Goal: Transaction & Acquisition: Purchase product/service

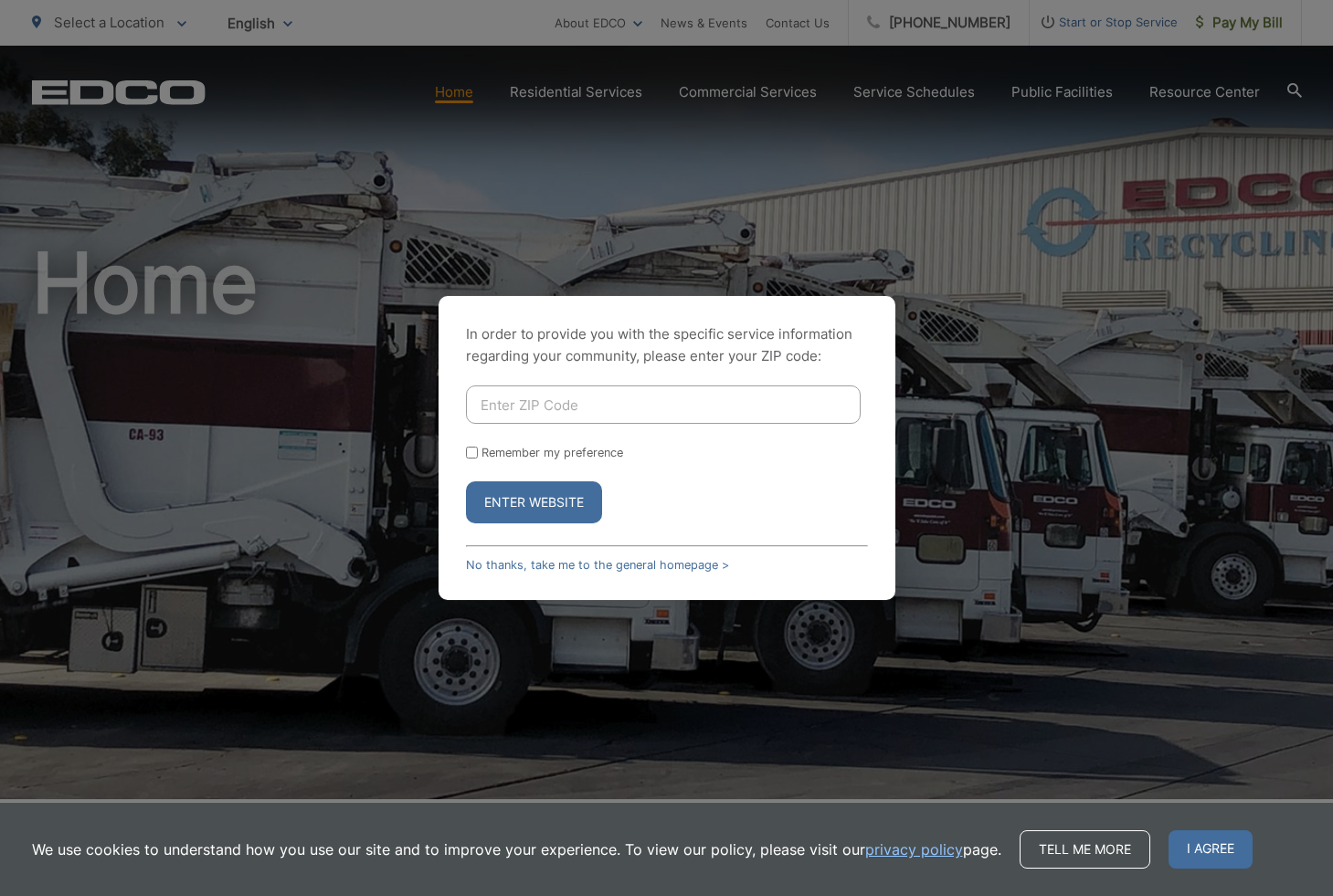
drag, startPoint x: 1073, startPoint y: 219, endPoint x: 1049, endPoint y: 220, distance: 24.0
click at [1070, 219] on div "In order to provide you with the specific service information regarding your co…" at bounding box center [666, 448] width 1333 height 896
click at [552, 408] on input "Enter ZIP Code" at bounding box center [664, 405] width 395 height 39
type input "91932"
click at [466, 482] on button "Enter Website" at bounding box center [534, 503] width 136 height 42
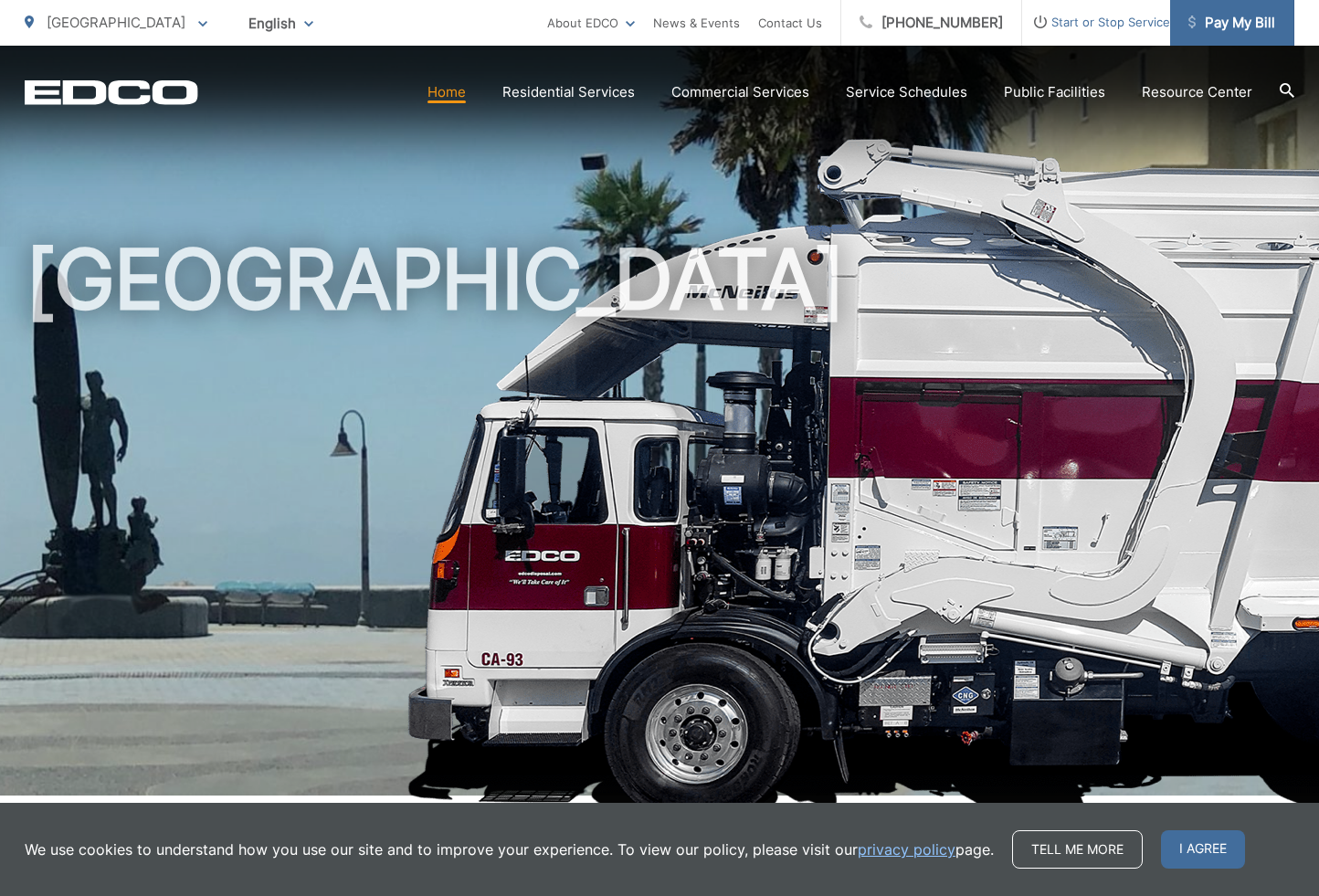
click at [1229, 32] on span "Pay My Bill" at bounding box center [1232, 23] width 87 height 22
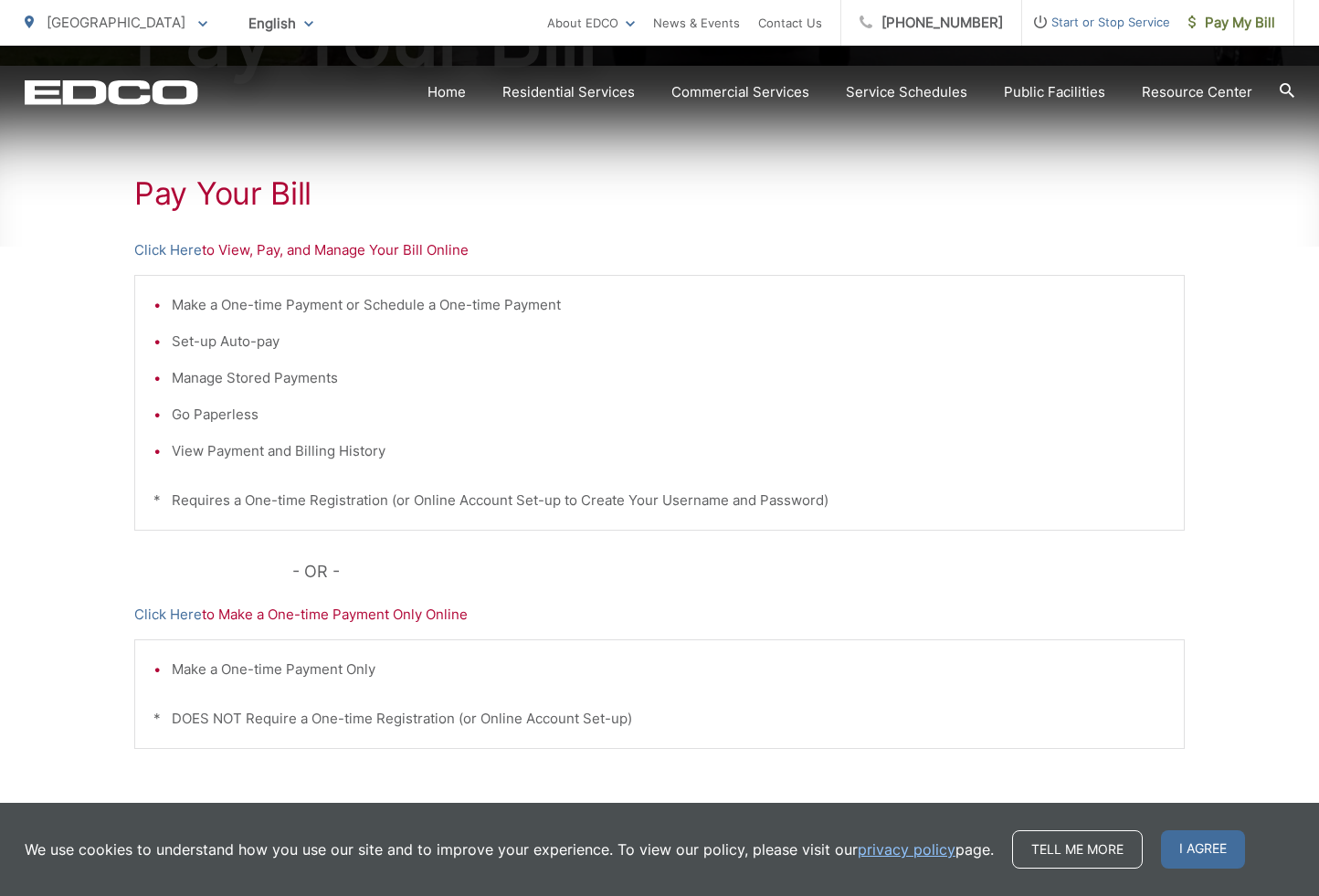
scroll to position [402, 0]
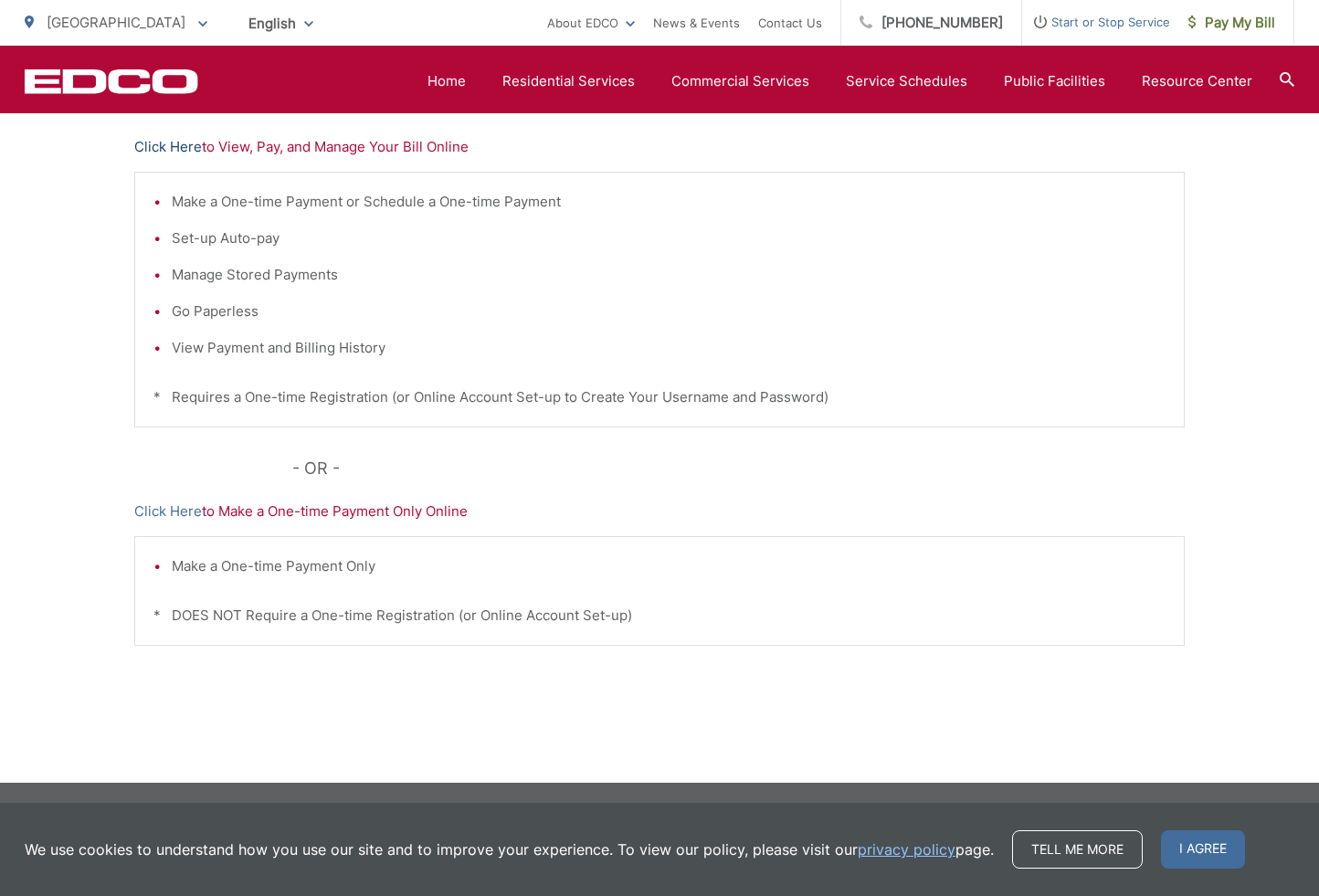
click at [180, 149] on link "Click Here" at bounding box center [167, 147] width 67 height 22
click at [171, 508] on link "Click Here" at bounding box center [167, 511] width 67 height 22
